Goal: Task Accomplishment & Management: Manage account settings

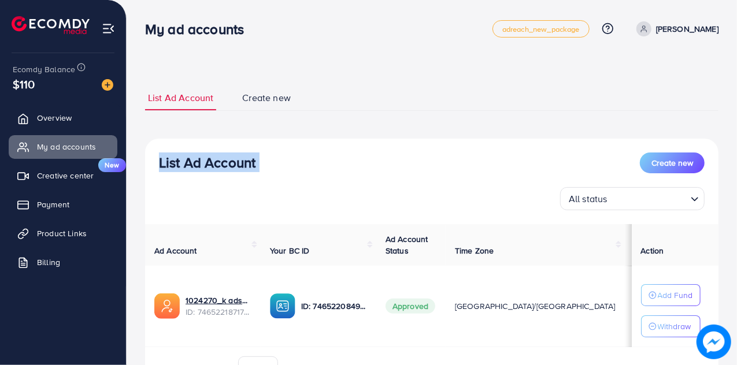
drag, startPoint x: 737, startPoint y: 95, endPoint x: 739, endPoint y: 135, distance: 40.5
click at [737, 135] on html "My ad accounts adreach_new_package Help Center Contact Support Plans and Pricin…" at bounding box center [368, 182] width 737 height 365
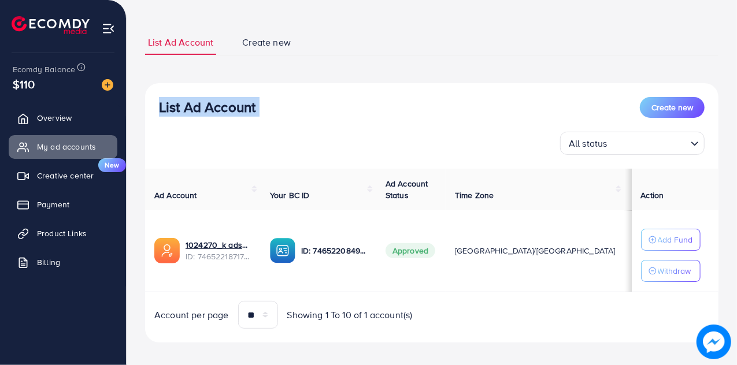
scroll to position [64, 0]
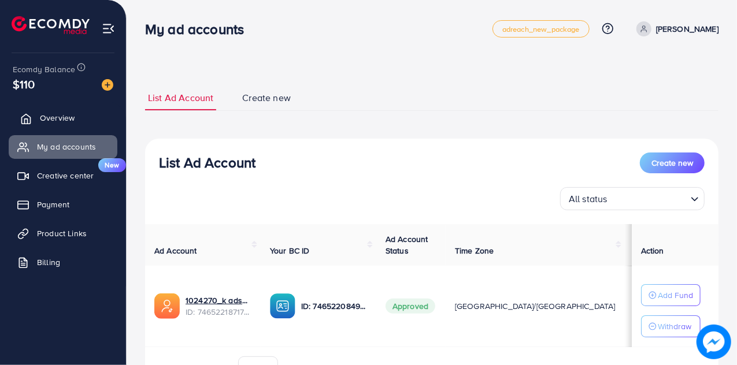
click at [76, 119] on link "Overview" at bounding box center [63, 117] width 109 height 23
